Goal: Transaction & Acquisition: Purchase product/service

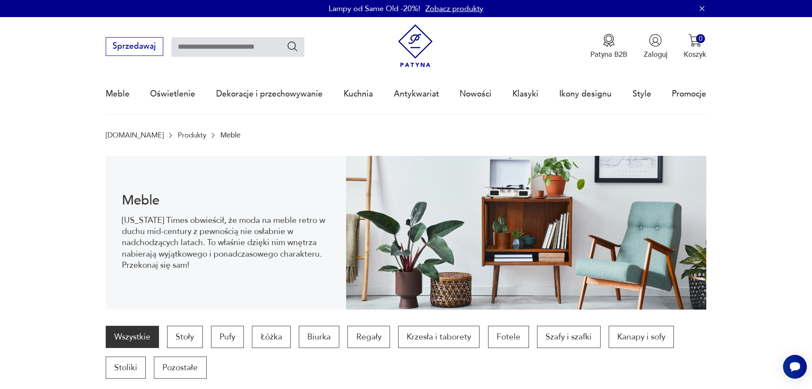
click at [220, 136] on p "Meble" at bounding box center [230, 135] width 20 height 8
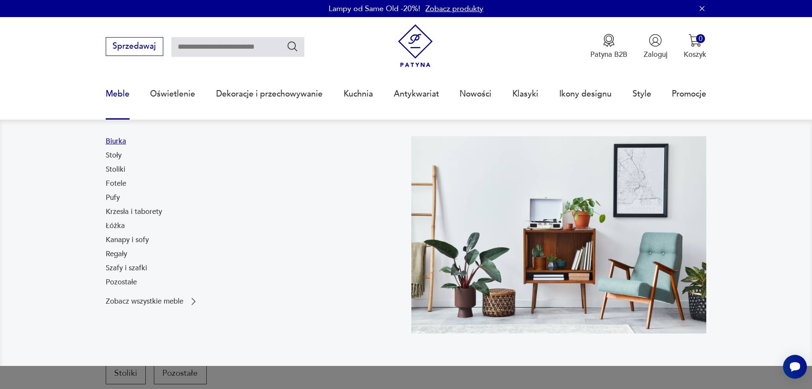
click at [117, 140] on link "Biurka" at bounding box center [116, 141] width 20 height 10
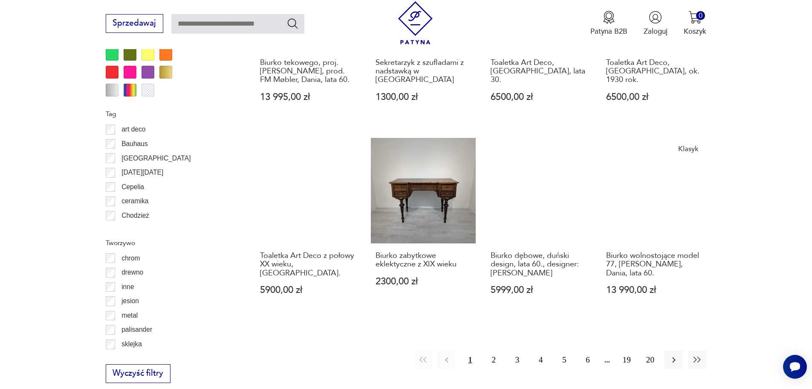
scroll to position [929, 0]
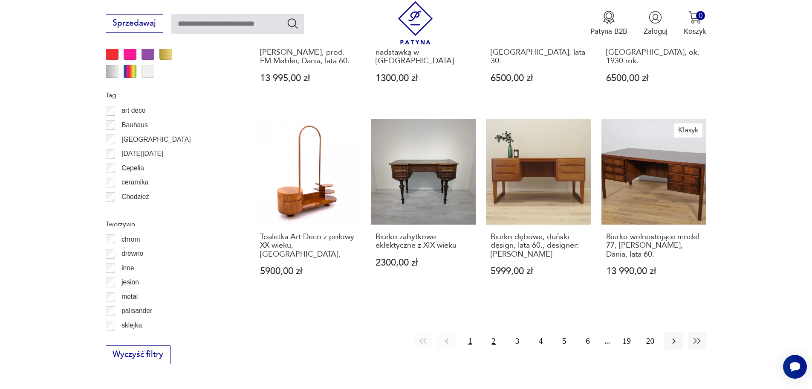
click at [491, 331] on button "2" at bounding box center [494, 340] width 18 height 18
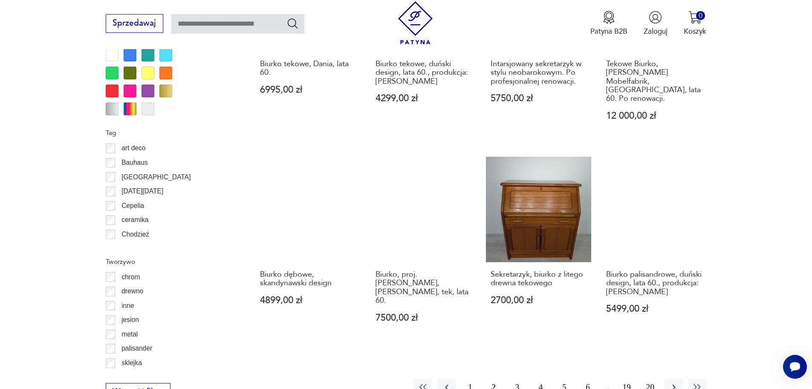
scroll to position [966, 0]
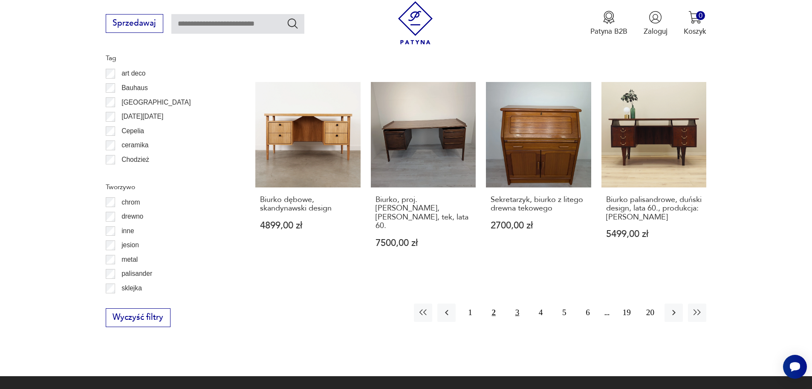
click at [515, 303] on button "3" at bounding box center [517, 312] width 18 height 18
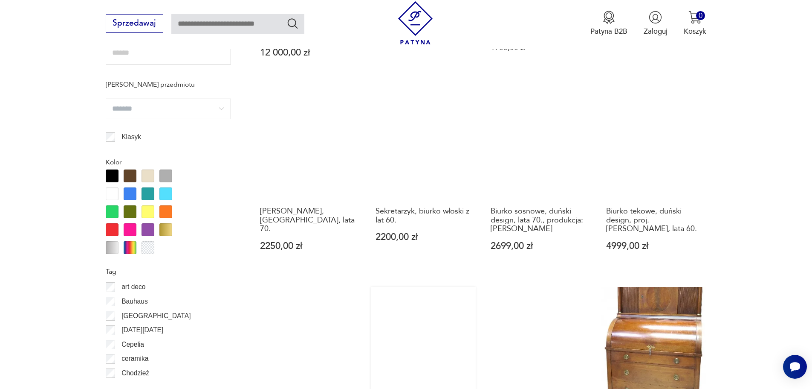
scroll to position [1094, 0]
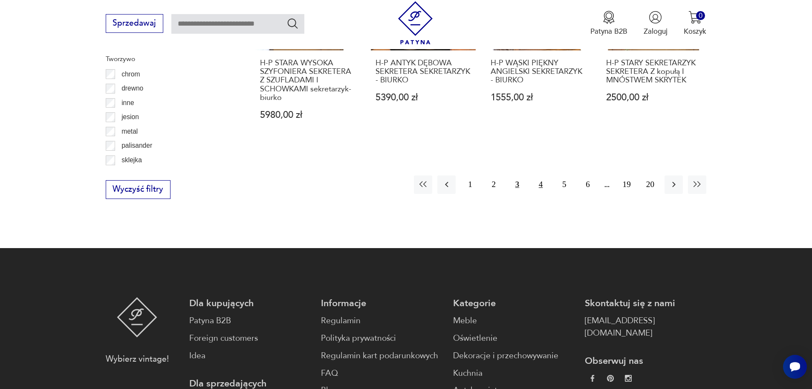
click at [541, 179] on button "4" at bounding box center [541, 184] width 18 height 18
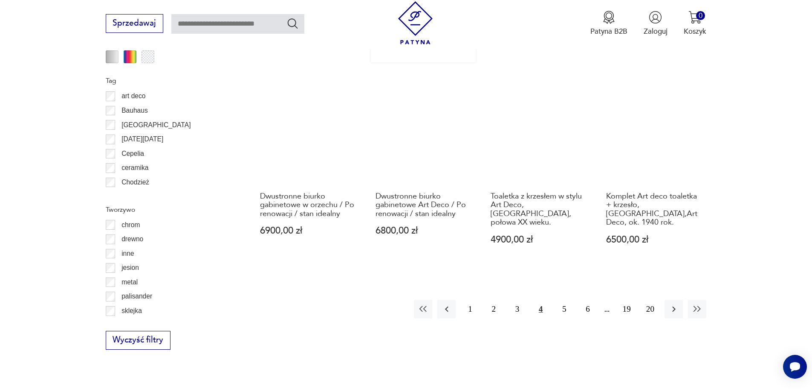
scroll to position [966, 0]
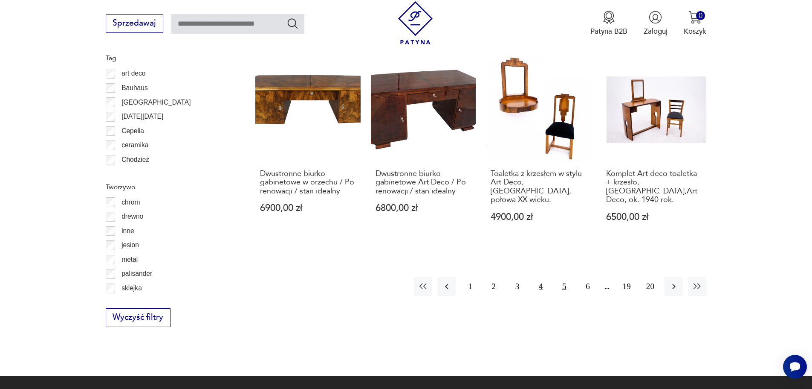
click at [569, 277] on button "5" at bounding box center [564, 286] width 18 height 18
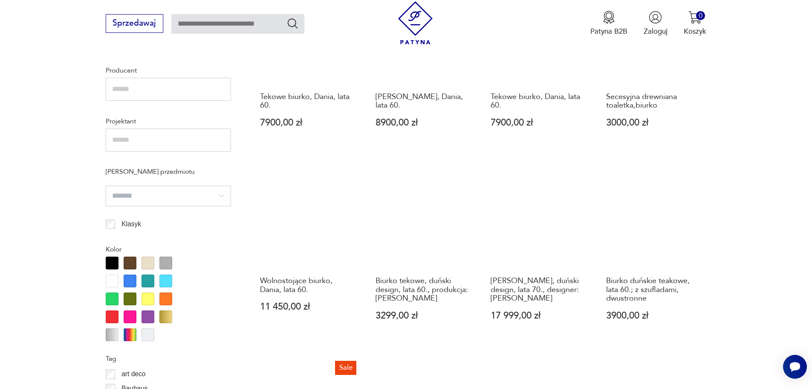
scroll to position [668, 0]
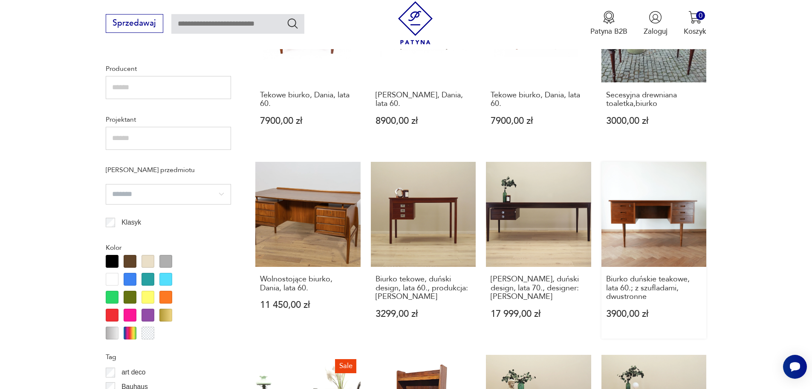
click at [626, 232] on link "Biurko duńskie teakowe, lata 60.; z szufladami, dwustronne 3900,00 zł" at bounding box center [654, 250] width 105 height 177
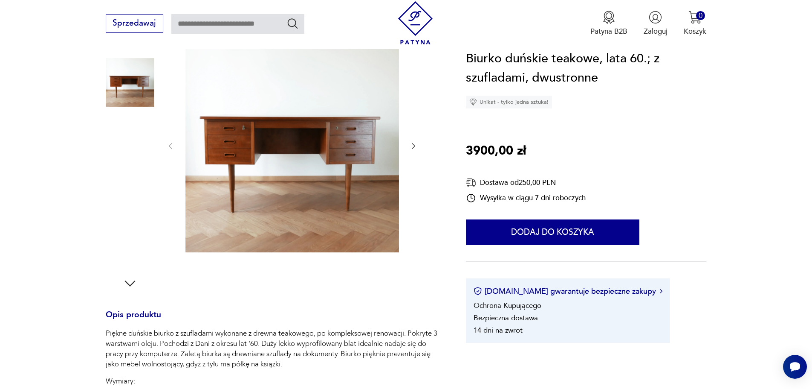
scroll to position [128, 0]
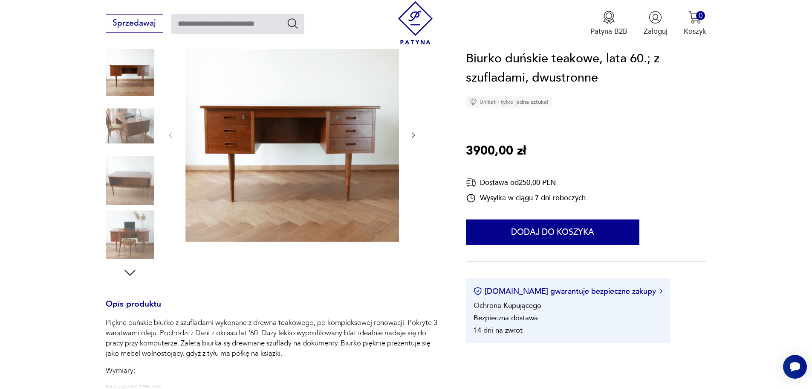
click at [153, 234] on img at bounding box center [130, 234] width 49 height 49
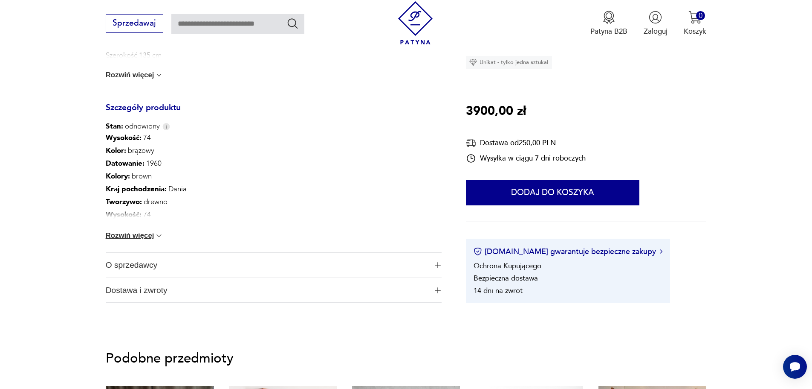
scroll to position [469, 0]
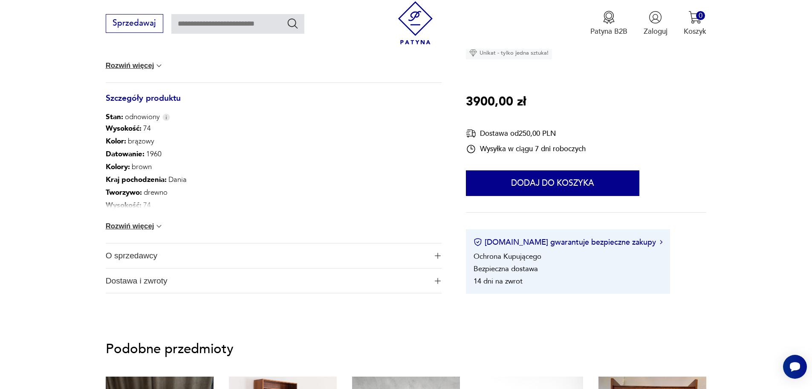
click at [142, 226] on button "Rozwiń więcej" at bounding box center [135, 226] width 58 height 9
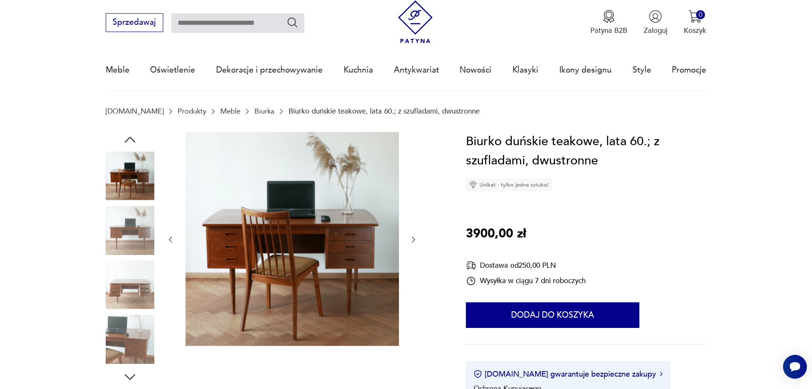
scroll to position [43, 0]
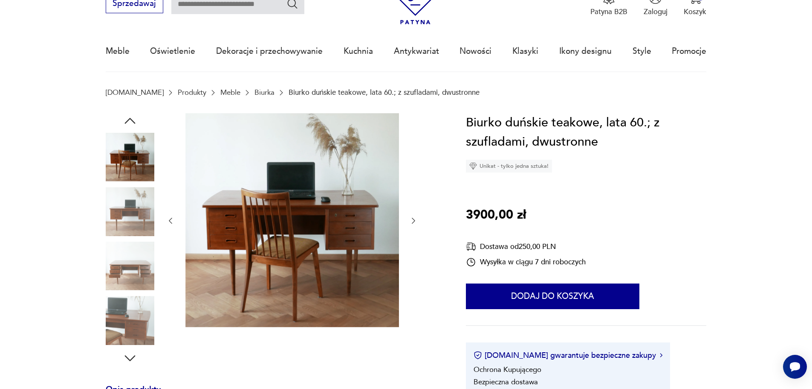
click at [415, 219] on icon "button" at bounding box center [413, 220] width 9 height 9
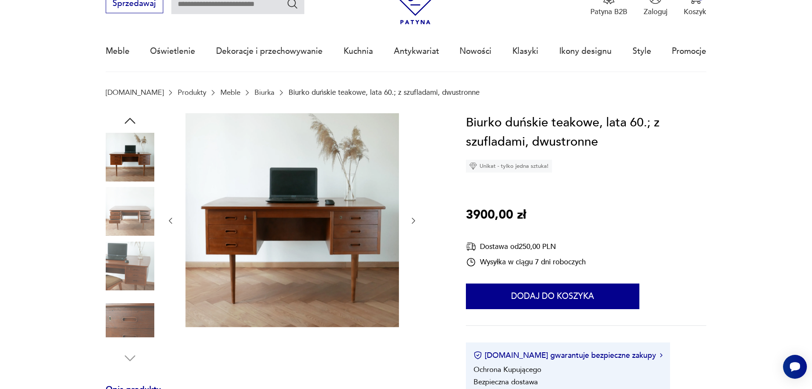
click at [415, 219] on icon "button" at bounding box center [413, 220] width 9 height 9
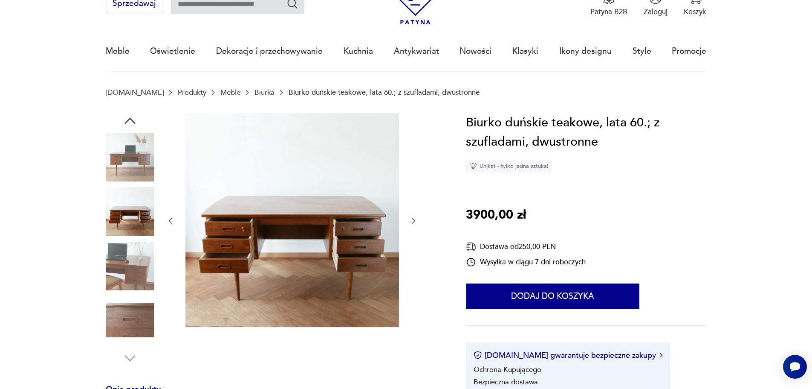
click at [415, 219] on icon "button" at bounding box center [413, 220] width 9 height 9
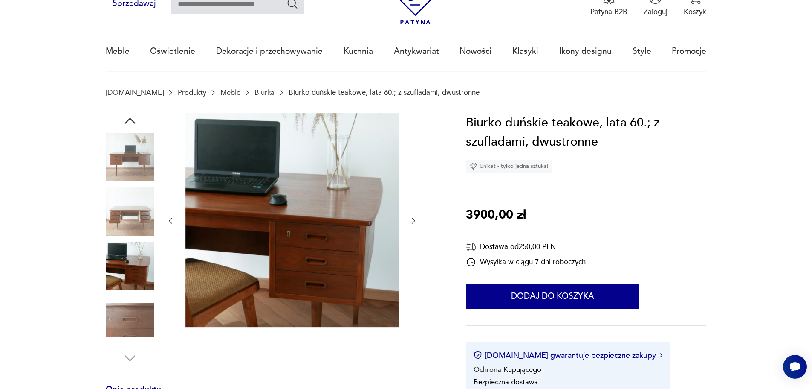
click at [415, 219] on icon "button" at bounding box center [413, 220] width 9 height 9
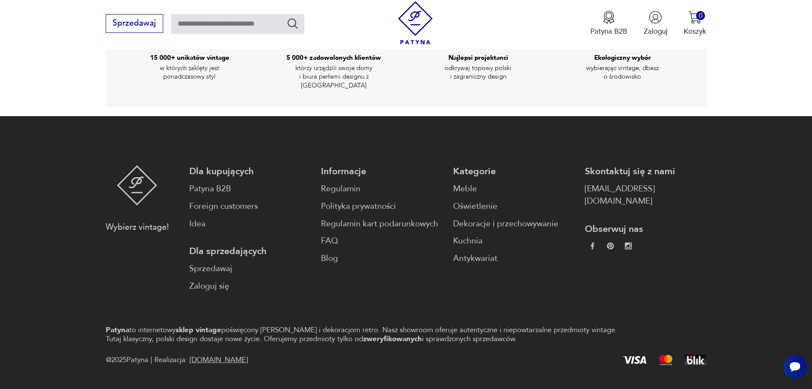
scroll to position [1722, 0]
